Goal: Navigation & Orientation: Understand site structure

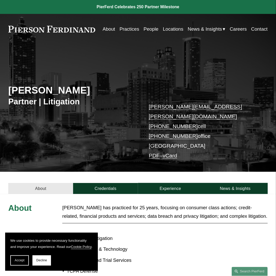
click at [60, 183] on link "About" at bounding box center [40, 188] width 65 height 11
click at [179, 183] on link "Experience" at bounding box center [170, 188] width 65 height 11
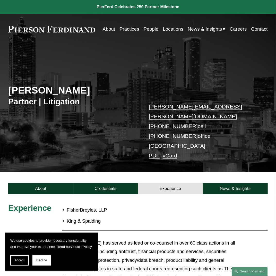
click at [183, 29] on link "Locations" at bounding box center [173, 29] width 20 height 10
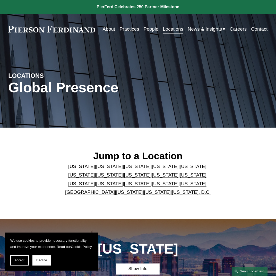
click at [139, 29] on link "Practices" at bounding box center [130, 29] width 20 height 10
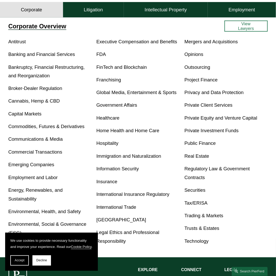
scroll to position [180, 0]
